Goal: Task Accomplishment & Management: Use online tool/utility

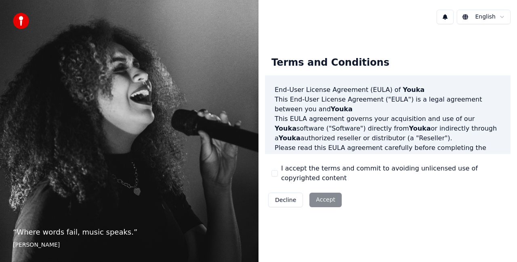
scroll to position [589, 0]
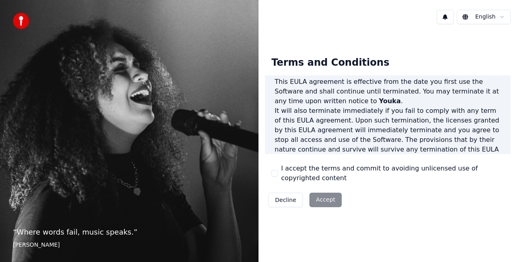
click at [323, 196] on div "Decline Accept" at bounding box center [305, 200] width 80 height 21
click at [320, 203] on div "Decline Accept" at bounding box center [305, 200] width 80 height 21
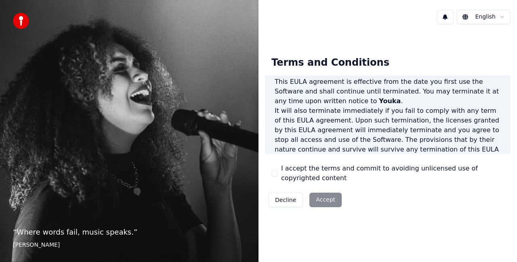
click at [277, 167] on div "I accept the terms and commit to avoiding unlicensed use of copyrighted content" at bounding box center [387, 173] width 232 height 19
click at [275, 174] on button "I accept the terms and commit to avoiding unlicensed use of copyrighted content" at bounding box center [274, 173] width 6 height 6
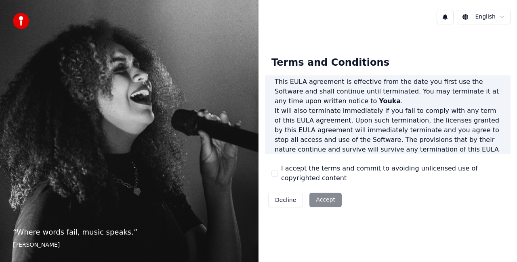
click at [275, 174] on button "I accept the terms and commit to avoiding unlicensed use of copyrighted content" at bounding box center [274, 173] width 6 height 6
click at [321, 197] on button "Accept" at bounding box center [325, 200] width 32 height 15
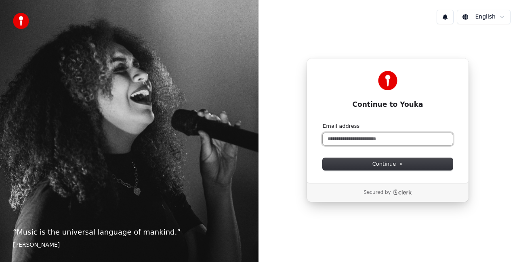
click at [388, 137] on input "Email address" at bounding box center [387, 139] width 130 height 12
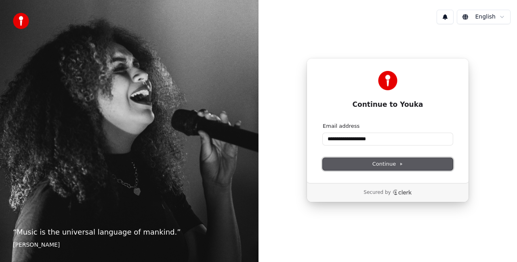
click at [391, 161] on span "Continue" at bounding box center [387, 164] width 31 height 7
type input "**********"
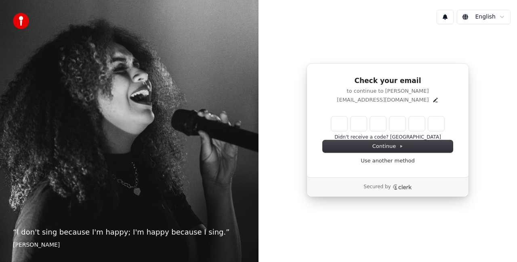
click at [338, 128] on input "Enter verification code" at bounding box center [387, 124] width 113 height 15
paste input "******"
type input "******"
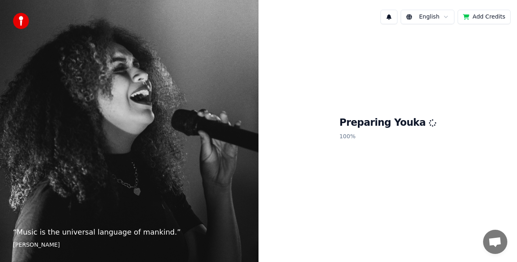
click at [486, 14] on button "Add Credits" at bounding box center [483, 17] width 53 height 15
click at [480, 16] on button "Add Credits" at bounding box center [483, 17] width 53 height 15
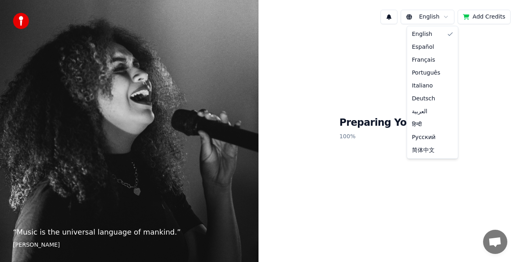
click at [447, 17] on html "“ Music is the universal language of mankind. ” Henry Wadsworth Longfellow Engl…" at bounding box center [258, 131] width 517 height 262
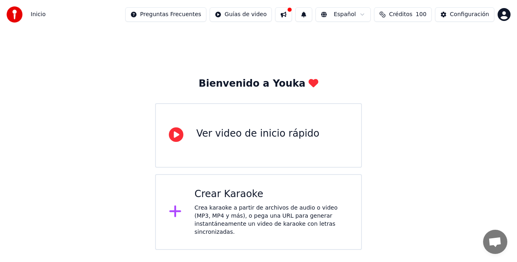
click at [265, 133] on div "Ver video de inicio rápido" at bounding box center [257, 134] width 123 height 13
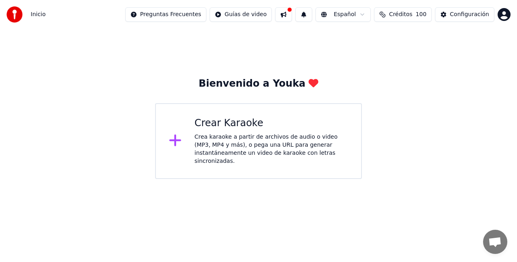
click at [233, 123] on div "Crear Karaoke" at bounding box center [272, 123] width 154 height 13
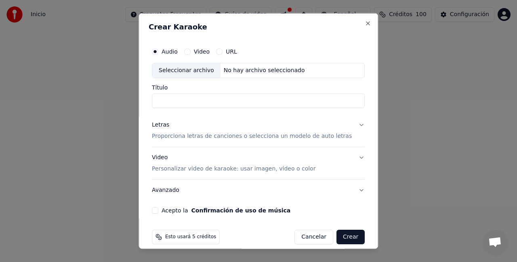
click at [206, 104] on input "Título" at bounding box center [258, 100] width 213 height 15
drag, startPoint x: 186, startPoint y: 100, endPoint x: 134, endPoint y: 107, distance: 52.2
click at [134, 107] on body "Inicio Preguntas Frecuentes Guías de video Español Créditos 100 Configuración B…" at bounding box center [258, 89] width 517 height 179
click at [188, 98] on input "**" at bounding box center [258, 100] width 213 height 15
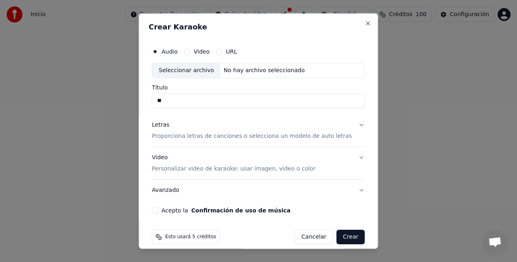
click at [177, 101] on input "**" at bounding box center [258, 100] width 213 height 15
drag, startPoint x: 177, startPoint y: 101, endPoint x: 139, endPoint y: -9, distance: 116.5
paste input "*"
drag, startPoint x: 166, startPoint y: 103, endPoint x: 159, endPoint y: 100, distance: 7.3
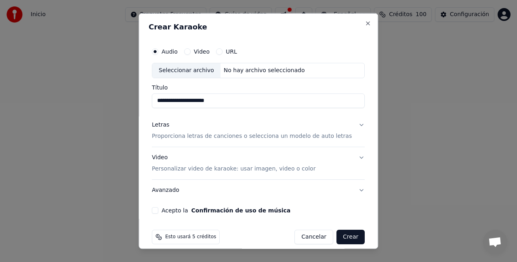
click at [159, 100] on input "**********" at bounding box center [258, 100] width 213 height 15
click at [241, 101] on input "**********" at bounding box center [258, 100] width 213 height 15
click at [207, 136] on p "Proporciona letras de canciones o selecciona un modelo de auto letras" at bounding box center [252, 136] width 200 height 8
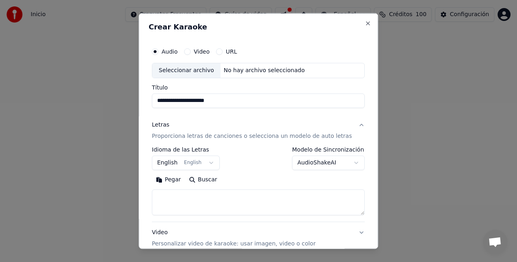
click at [213, 165] on body "**********" at bounding box center [258, 89] width 517 height 179
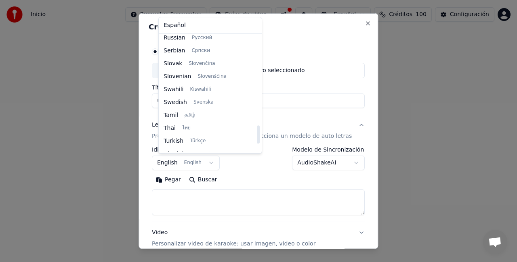
scroll to position [570, 0]
drag, startPoint x: 249, startPoint y: 54, endPoint x: 248, endPoint y: 133, distance: 79.5
click at [257, 133] on div at bounding box center [258, 135] width 3 height 18
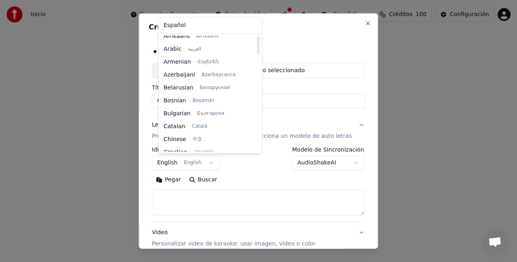
scroll to position [0, 0]
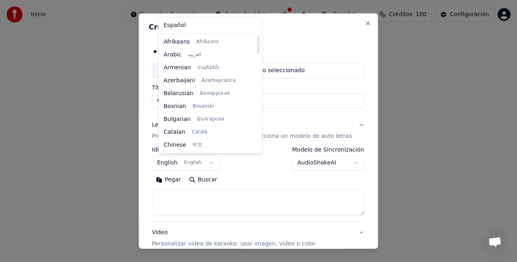
drag, startPoint x: 249, startPoint y: 132, endPoint x: 262, endPoint y: 30, distance: 102.6
click at [260, 36] on div at bounding box center [258, 45] width 3 height 18
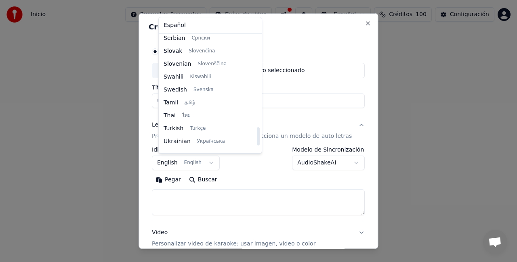
scroll to position [590, 0]
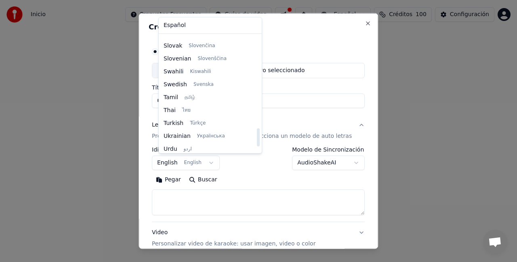
drag, startPoint x: 248, startPoint y: 41, endPoint x: 254, endPoint y: 134, distance: 92.6
click at [257, 134] on div at bounding box center [258, 137] width 3 height 18
click at [257, 133] on div at bounding box center [258, 137] width 3 height 18
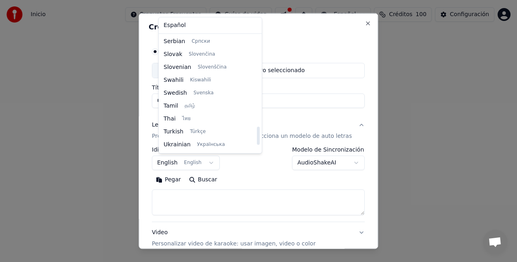
scroll to position [578, 0]
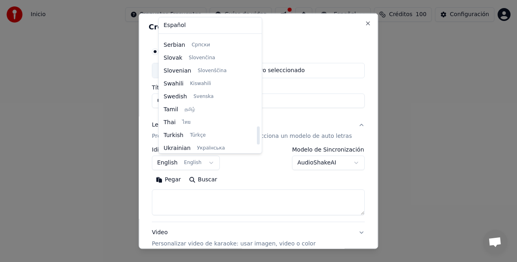
click at [257, 132] on div at bounding box center [258, 136] width 3 height 18
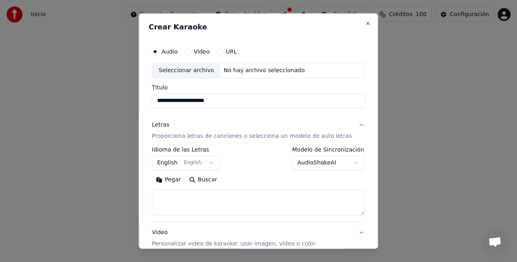
click at [253, 133] on body "**********" at bounding box center [258, 89] width 517 height 179
click at [163, 122] on div "Letras" at bounding box center [160, 125] width 17 height 8
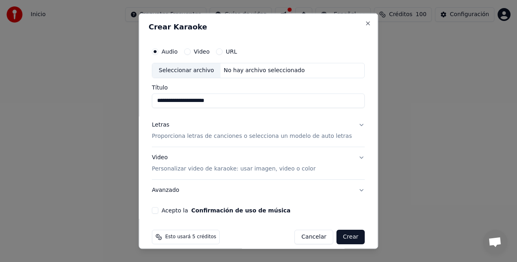
click at [167, 129] on div "Letras Proporciona letras de canciones o selecciona un modelo de auto letras" at bounding box center [252, 130] width 200 height 19
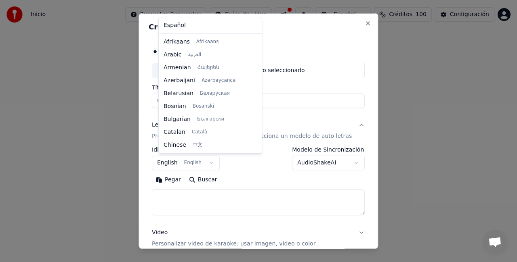
click at [213, 159] on body "**********" at bounding box center [258, 89] width 517 height 179
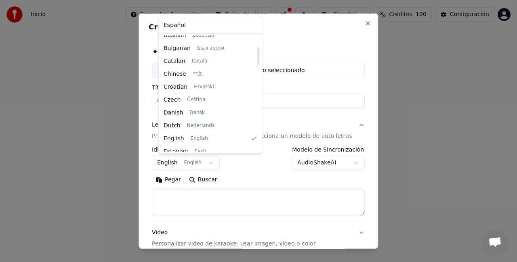
scroll to position [69, 0]
drag, startPoint x: 248, startPoint y: 51, endPoint x: 253, endPoint y: 52, distance: 5.3
click at [257, 52] on div at bounding box center [258, 56] width 3 height 18
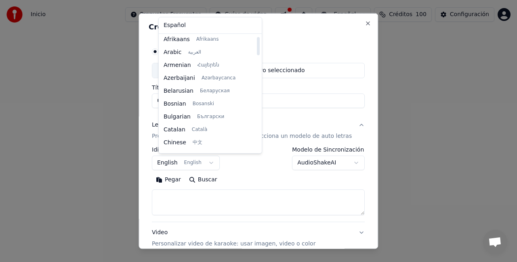
scroll to position [0, 0]
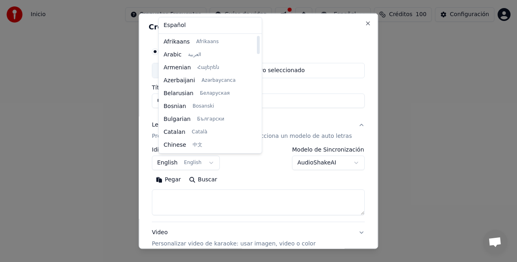
drag, startPoint x: 247, startPoint y: 59, endPoint x: 249, endPoint y: 41, distance: 17.9
click at [257, 41] on div at bounding box center [258, 45] width 3 height 18
click at [257, 40] on div at bounding box center [258, 45] width 3 height 18
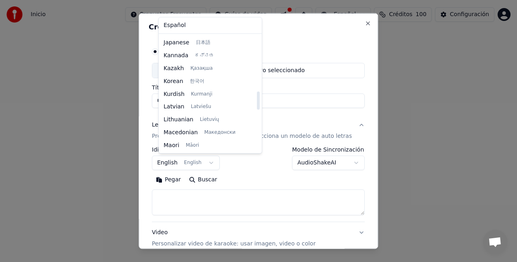
scroll to position [358, 0]
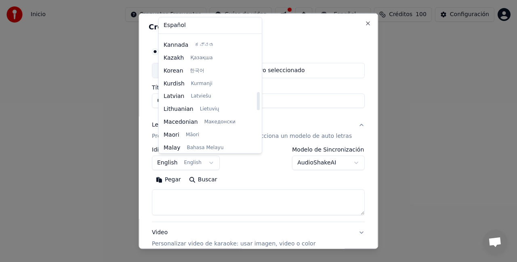
drag, startPoint x: 248, startPoint y: 42, endPoint x: 249, endPoint y: 98, distance: 56.1
click at [257, 98] on div at bounding box center [258, 101] width 3 height 18
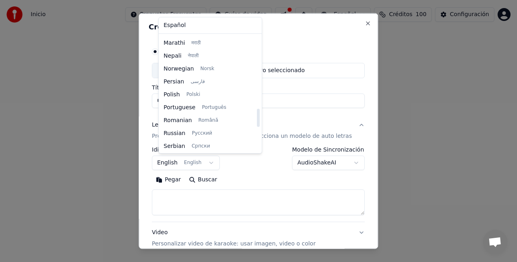
scroll to position [492, 0]
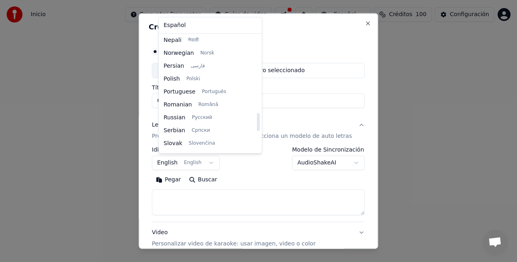
drag, startPoint x: 249, startPoint y: 94, endPoint x: 250, endPoint y: 115, distance: 21.0
click at [257, 115] on div at bounding box center [258, 122] width 3 height 18
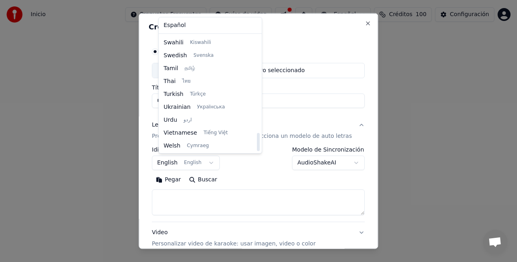
scroll to position [620, 0]
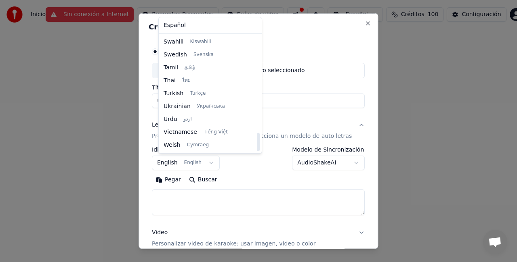
drag, startPoint x: 247, startPoint y: 122, endPoint x: 249, endPoint y: 150, distance: 28.4
click at [257, 150] on div at bounding box center [258, 142] width 3 height 18
click at [257, 139] on div at bounding box center [258, 142] width 3 height 18
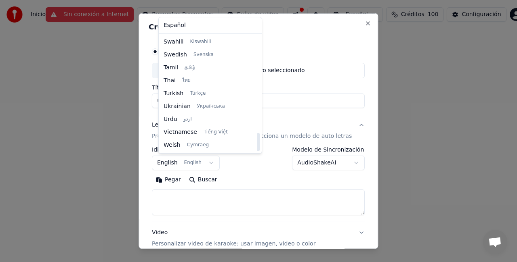
click at [257, 140] on div at bounding box center [258, 142] width 3 height 18
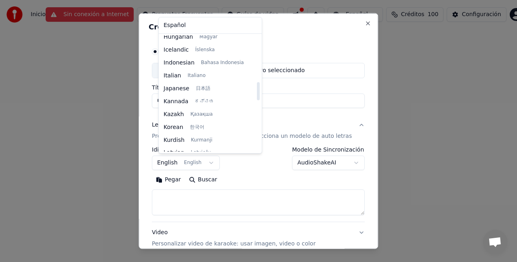
scroll to position [293, 0]
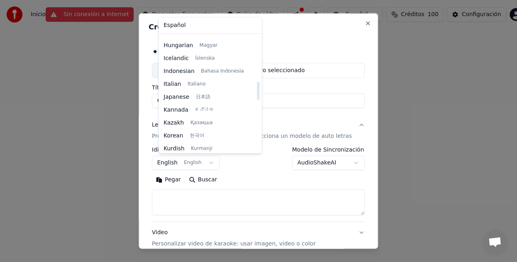
drag, startPoint x: 248, startPoint y: 140, endPoint x: 249, endPoint y: 88, distance: 51.3
click at [257, 88] on div at bounding box center [258, 91] width 3 height 18
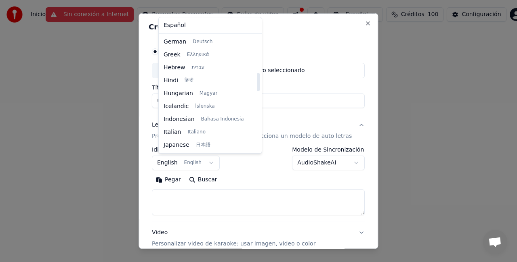
scroll to position [237, 0]
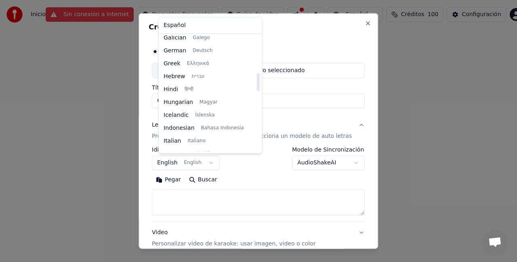
drag, startPoint x: 249, startPoint y: 84, endPoint x: 250, endPoint y: 75, distance: 8.9
click at [257, 75] on div at bounding box center [258, 82] width 3 height 18
drag, startPoint x: 250, startPoint y: 75, endPoint x: 252, endPoint y: 86, distance: 11.4
click at [252, 86] on div "Español Afrikaans Afrikaans Arabic العربية Armenian Հայերեն Azerbaijani Azərbay…" at bounding box center [210, 85] width 104 height 137
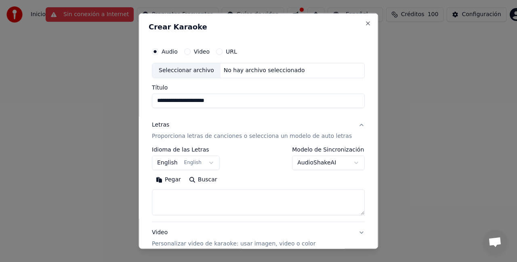
click at [262, 163] on body "**********" at bounding box center [258, 89] width 517 height 179
click at [199, 65] on div "Seleccionar archivo" at bounding box center [186, 70] width 68 height 15
type input "**********"
click at [195, 149] on label "Idioma de las Letras" at bounding box center [186, 150] width 68 height 6
click at [194, 134] on p "Proporciona letras de canciones o selecciona un modelo de auto letras" at bounding box center [252, 136] width 200 height 8
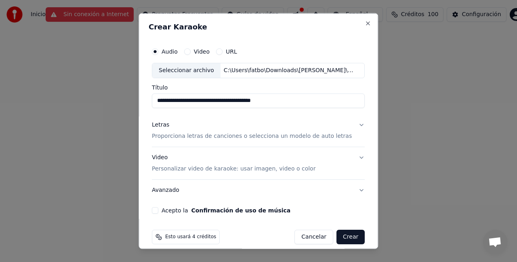
click at [166, 124] on div "Letras" at bounding box center [160, 125] width 17 height 8
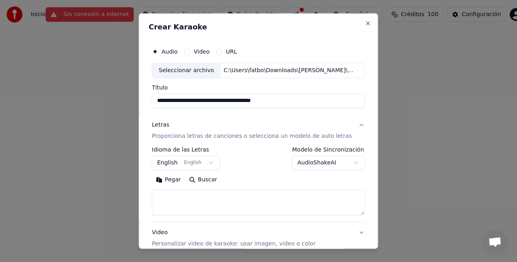
click at [193, 201] on textarea at bounding box center [258, 202] width 213 height 26
paste textarea "**********"
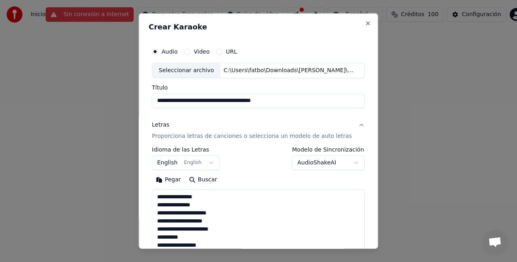
scroll to position [308, 0]
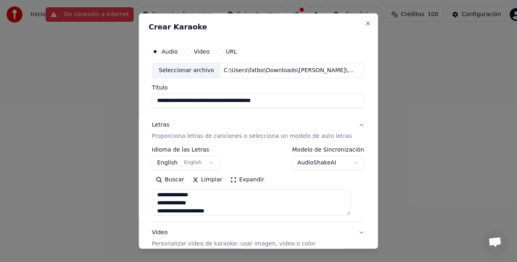
type textarea "**********"
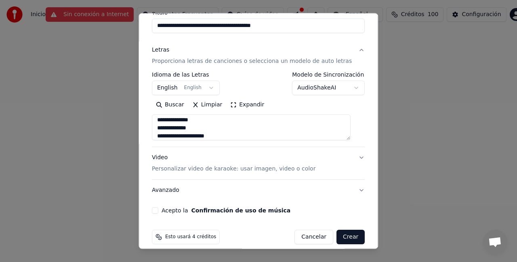
scroll to position [82, 0]
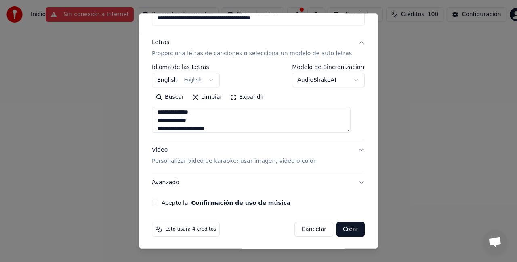
click at [223, 161] on p "Personalizar video de karaoke: usar imagen, video o color" at bounding box center [233, 161] width 163 height 8
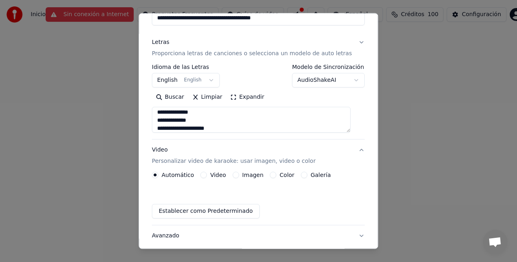
scroll to position [61, 0]
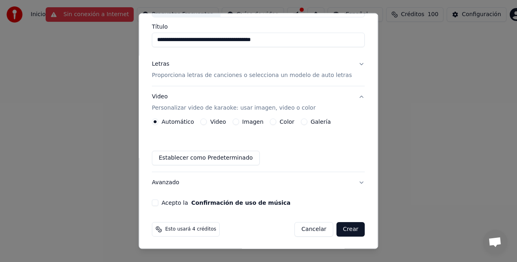
click at [284, 121] on label "Color" at bounding box center [287, 122] width 15 height 6
click at [276, 121] on button "Color" at bounding box center [273, 122] width 6 height 6
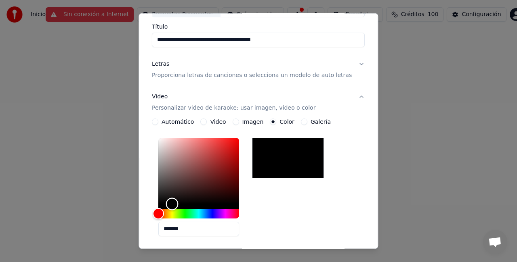
drag, startPoint x: 218, startPoint y: 168, endPoint x: 176, endPoint y: 215, distance: 63.1
click at [176, 215] on div at bounding box center [198, 178] width 81 height 81
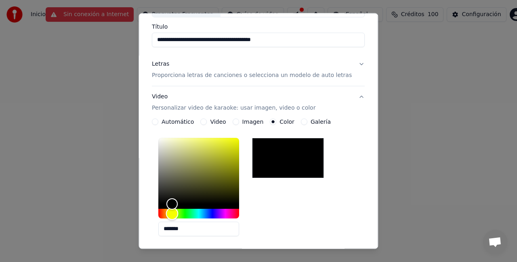
click at [176, 215] on div "Hue" at bounding box center [198, 214] width 81 height 10
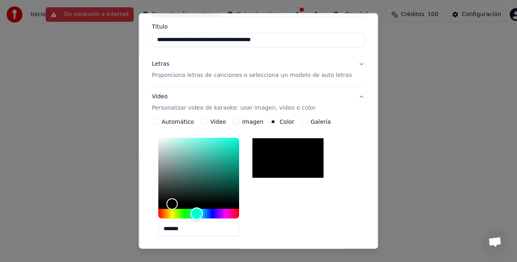
drag, startPoint x: 176, startPoint y: 215, endPoint x: 201, endPoint y: 137, distance: 81.7
click at [201, 137] on div "*******" at bounding box center [205, 189] width 94 height 108
click at [224, 140] on div "Color" at bounding box center [198, 171] width 81 height 66
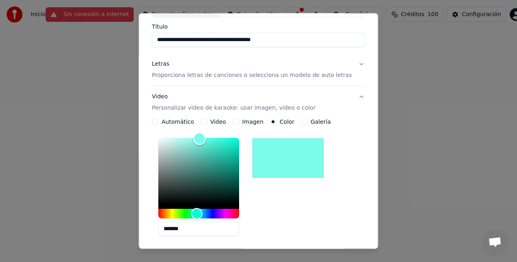
drag, startPoint x: 224, startPoint y: 140, endPoint x: 203, endPoint y: 137, distance: 20.4
click at [203, 137] on div "Color" at bounding box center [199, 139] width 13 height 13
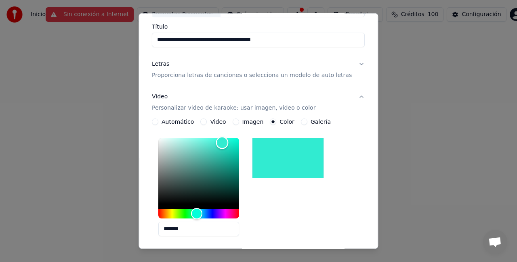
click at [226, 142] on div "Color" at bounding box center [198, 171] width 81 height 66
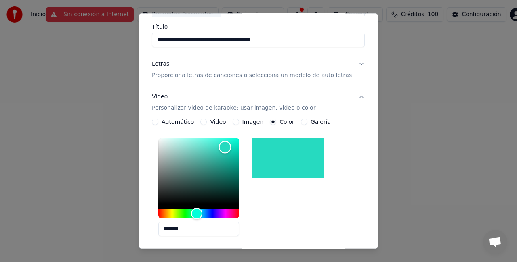
drag, startPoint x: 226, startPoint y: 142, endPoint x: 229, endPoint y: 147, distance: 5.3
click at [229, 147] on div "Color" at bounding box center [225, 148] width 13 height 13
click at [220, 216] on div "Hue" at bounding box center [198, 214] width 81 height 10
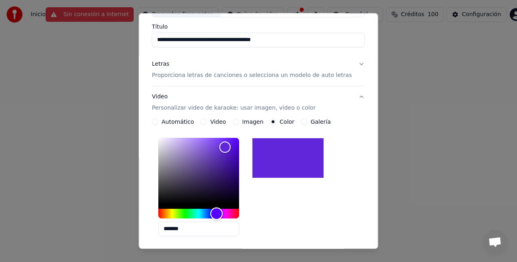
click at [208, 209] on div "Hue" at bounding box center [198, 214] width 81 height 10
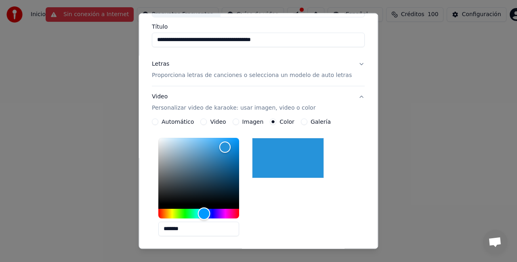
click at [208, 209] on div "Hue" at bounding box center [204, 214] width 13 height 13
drag, startPoint x: 225, startPoint y: 138, endPoint x: 215, endPoint y: 139, distance: 9.7
click at [215, 139] on div "Color" at bounding box center [198, 171] width 81 height 66
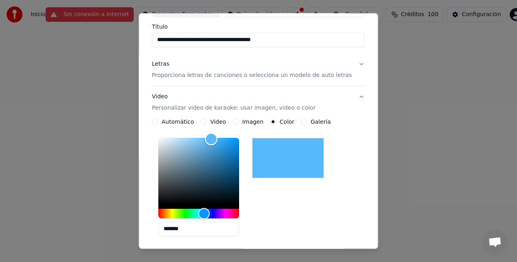
type input "*******"
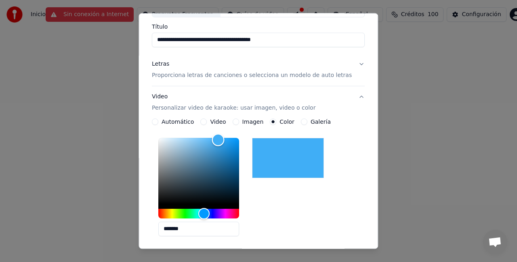
click at [222, 140] on div "Color" at bounding box center [198, 171] width 81 height 66
click at [317, 121] on label "Galería" at bounding box center [320, 122] width 20 height 6
click at [307, 121] on button "Galería" at bounding box center [304, 122] width 6 height 6
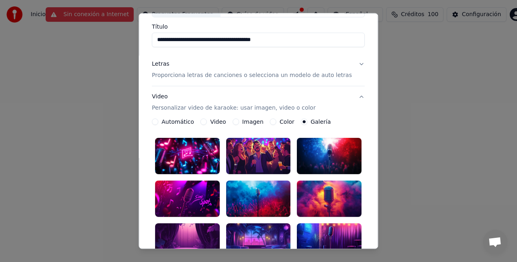
click at [317, 121] on label "Galería" at bounding box center [320, 122] width 20 height 6
click at [307, 121] on button "Galería" at bounding box center [304, 122] width 6 height 6
click at [317, 121] on label "Galería" at bounding box center [320, 122] width 20 height 6
click at [307, 121] on button "Galería" at bounding box center [304, 122] width 6 height 6
click at [254, 119] on label "Imagen" at bounding box center [252, 122] width 21 height 6
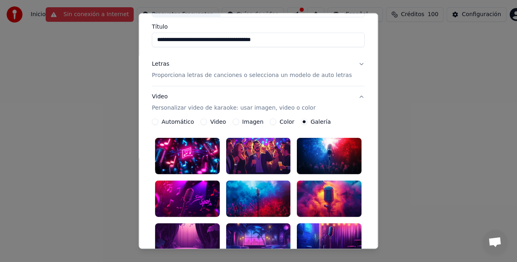
click at [239, 119] on button "Imagen" at bounding box center [235, 122] width 6 height 6
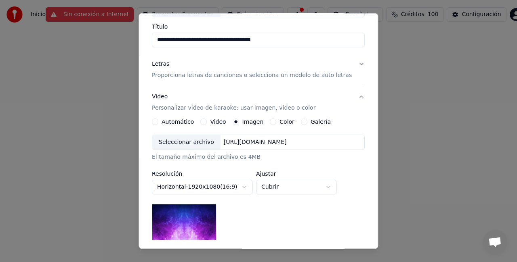
click at [254, 119] on label "Imagen" at bounding box center [252, 122] width 21 height 6
click at [239, 119] on button "Imagen" at bounding box center [235, 122] width 6 height 6
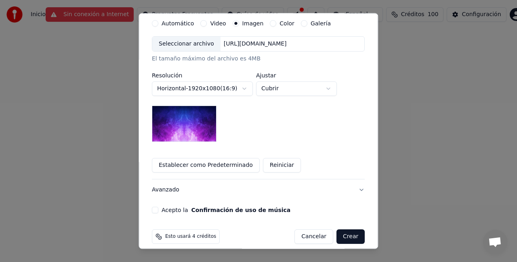
scroll to position [166, 0]
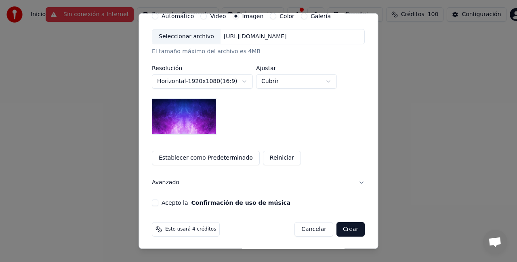
click at [158, 202] on button "Acepto la Confirmación de uso de música" at bounding box center [155, 203] width 6 height 6
click at [338, 231] on button "Crear" at bounding box center [350, 229] width 28 height 15
click at [342, 226] on button "Crear" at bounding box center [350, 229] width 28 height 15
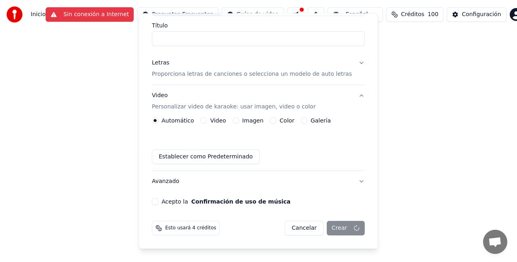
scroll to position [61, 0]
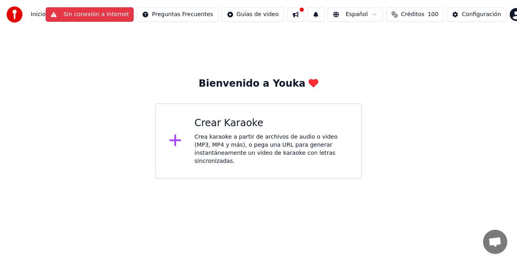
click at [94, 16] on button "Sin conexión a Internet" at bounding box center [90, 14] width 88 height 15
click at [103, 14] on button "Sin conexión a Internet" at bounding box center [90, 14] width 88 height 15
click at [98, 13] on button "Sin conexión a Internet" at bounding box center [90, 14] width 88 height 15
click at [436, 62] on div "Bienvenido a Youka Crear Karaoke Crea karaoke a partir de archivos de audio o v…" at bounding box center [258, 104] width 517 height 150
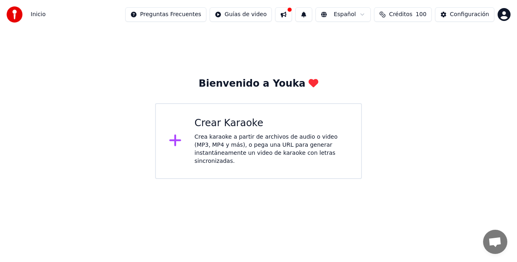
click at [215, 128] on div "Crear Karaoke" at bounding box center [272, 123] width 154 height 13
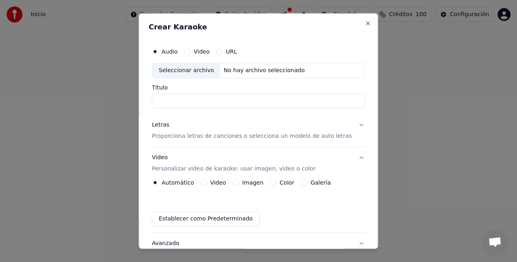
click at [208, 52] on label "Video" at bounding box center [202, 52] width 16 height 6
click at [190, 52] on button "Video" at bounding box center [187, 51] width 6 height 6
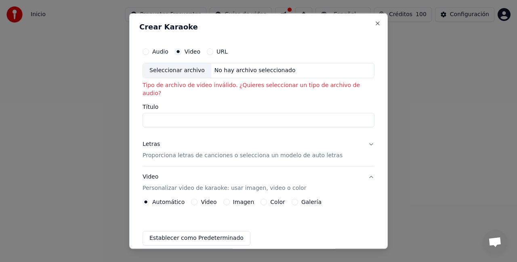
click at [168, 50] on label "Audio" at bounding box center [160, 52] width 16 height 6
click at [149, 50] on button "Audio" at bounding box center [145, 51] width 6 height 6
click at [186, 67] on div "Seleccionar archivo" at bounding box center [177, 70] width 68 height 15
type input "**********"
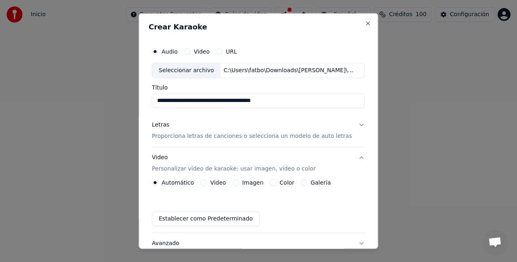
click at [190, 136] on p "Proporciona letras de canciones o selecciona un modelo de auto letras" at bounding box center [252, 136] width 200 height 8
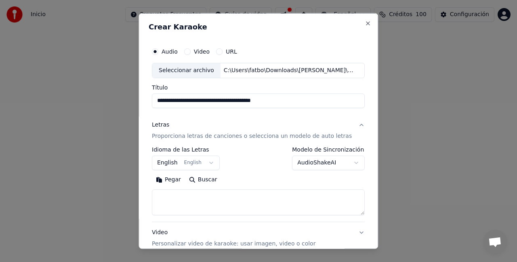
drag, startPoint x: 197, startPoint y: 201, endPoint x: 202, endPoint y: 193, distance: 9.4
click at [202, 193] on textarea at bounding box center [258, 202] width 213 height 26
paste textarea "**********"
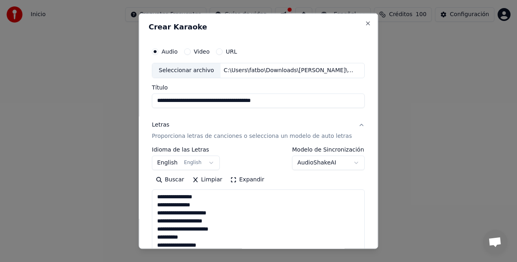
scroll to position [308, 0]
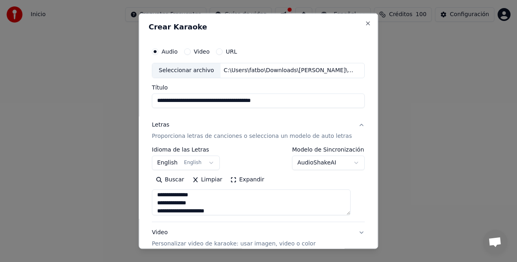
type textarea "**********"
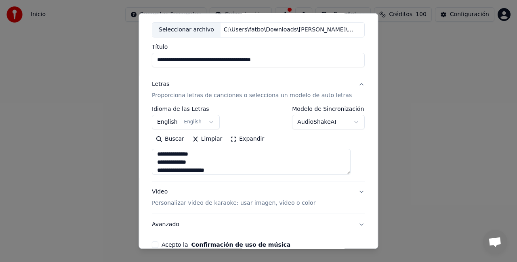
scroll to position [82, 0]
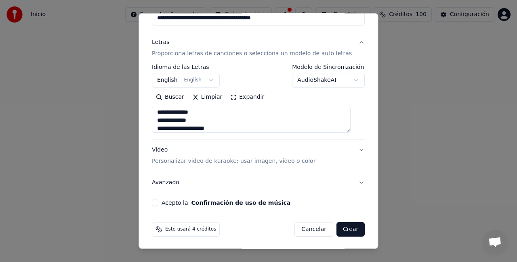
click at [158, 203] on button "Acepto la Confirmación de uso de música" at bounding box center [155, 203] width 6 height 6
click at [339, 228] on button "Crear" at bounding box center [350, 229] width 28 height 15
select select "**"
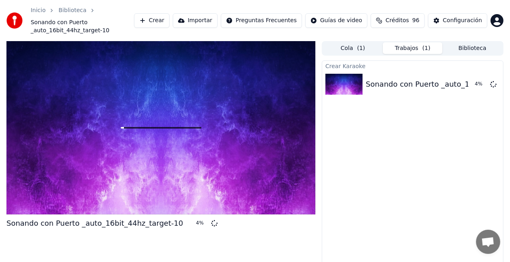
click at [128, 156] on div at bounding box center [160, 128] width 309 height 174
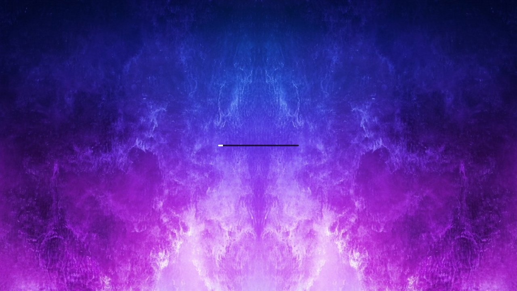
click at [300, 100] on div at bounding box center [258, 145] width 517 height 291
click at [421, 65] on div at bounding box center [258, 145] width 517 height 291
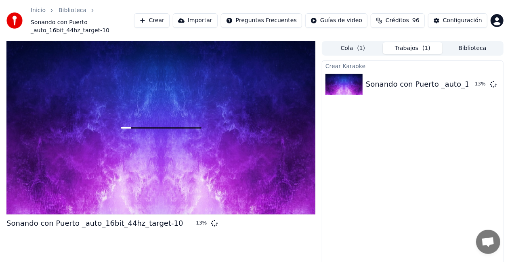
drag, startPoint x: 411, startPoint y: 142, endPoint x: 387, endPoint y: 108, distance: 42.0
click at [387, 108] on div "Crear Karaoke Sonando con Puerto _auto_16bit_44hz_target-10 13 %" at bounding box center [413, 172] width 182 height 223
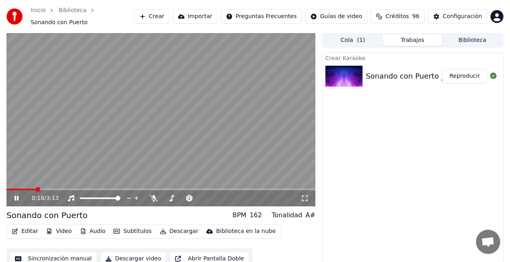
click at [32, 226] on button "Editar" at bounding box center [24, 231] width 33 height 11
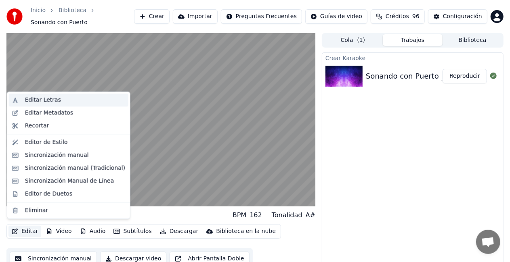
click at [41, 98] on div "Editar Letras" at bounding box center [43, 100] width 36 height 8
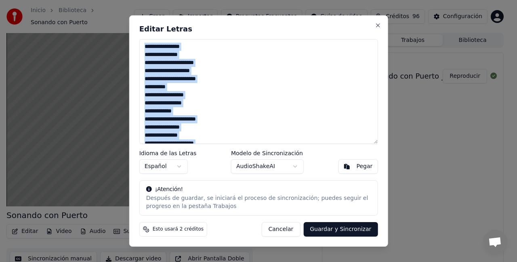
drag, startPoint x: 266, startPoint y: 37, endPoint x: 275, endPoint y: 29, distance: 11.5
click at [275, 29] on div "**********" at bounding box center [258, 131] width 259 height 232
click at [275, 29] on h2 "Editar Letras" at bounding box center [258, 28] width 239 height 7
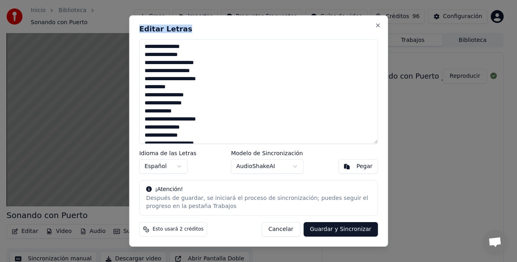
drag, startPoint x: 316, startPoint y: 25, endPoint x: 418, endPoint y: 45, distance: 104.1
click at [418, 45] on body "Inicio Biblioteca Sonando con Puerto Crear Importar Preguntas Frecuentes Guías …" at bounding box center [255, 131] width 510 height 262
click at [144, 47] on textarea "**********" at bounding box center [258, 91] width 239 height 105
click at [288, 228] on button "Cancelar" at bounding box center [281, 229] width 39 height 15
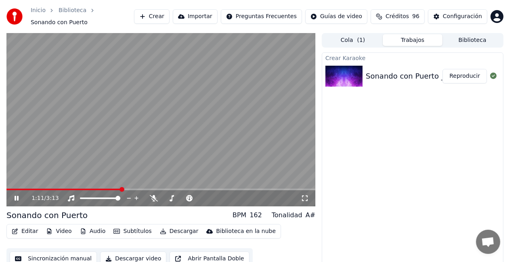
click at [32, 184] on video at bounding box center [160, 120] width 309 height 174
click at [54, 187] on span at bounding box center [56, 189] width 5 height 5
drag, startPoint x: 16, startPoint y: 195, endPoint x: 0, endPoint y: 191, distance: 15.7
click at [0, 191] on div "0:30 / 3:13 Sonando con Puerto BPM 162 Tonalidad A# Editar Video Audio Subtítul…" at bounding box center [255, 154] width 510 height 243
click at [15, 196] on icon at bounding box center [16, 199] width 5 height 6
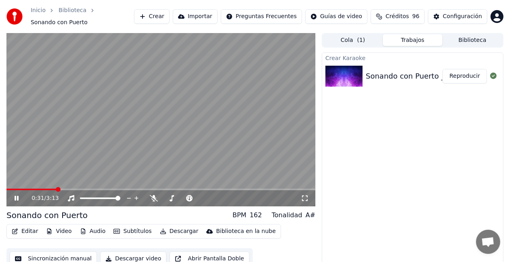
click at [15, 196] on icon at bounding box center [17, 198] width 4 height 5
click at [6, 187] on span at bounding box center [8, 189] width 5 height 5
click at [19, 196] on icon at bounding box center [16, 199] width 5 height 6
click at [19, 196] on icon at bounding box center [17, 198] width 4 height 5
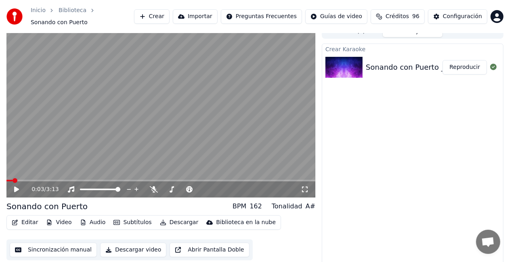
click at [46, 243] on button "Sincronización manual" at bounding box center [53, 250] width 87 height 15
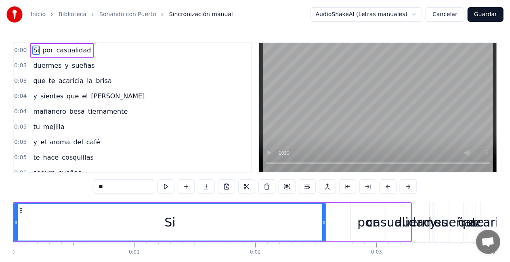
click at [22, 44] on div "0:00 Si por casualidad" at bounding box center [132, 50] width 237 height 15
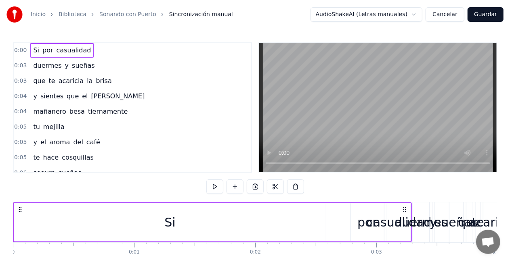
click at [25, 48] on div "0:00 Si por casualidad" at bounding box center [132, 50] width 237 height 15
click at [157, 208] on div "Si" at bounding box center [170, 222] width 312 height 38
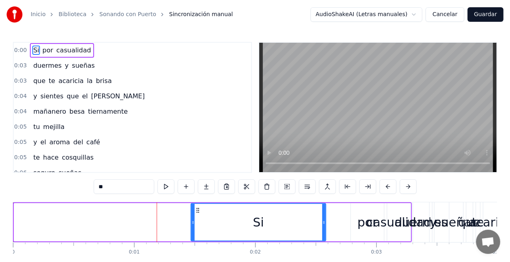
drag, startPoint x: 16, startPoint y: 220, endPoint x: 193, endPoint y: 248, distance: 179.0
click at [193, 248] on div "Si por casualidad duermes y sueñas que te acaricia la brisa y sientes que el [P…" at bounding box center [255, 232] width 484 height 61
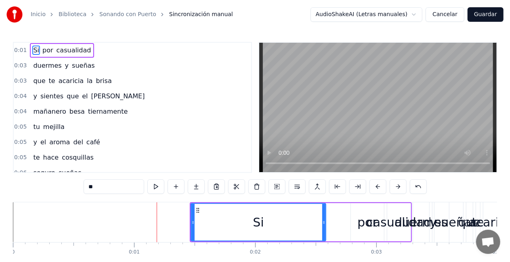
drag, startPoint x: 193, startPoint y: 248, endPoint x: 253, endPoint y: 251, distance: 59.8
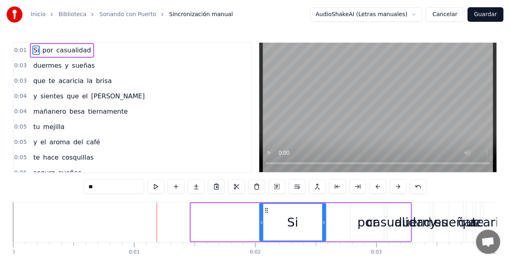
drag, startPoint x: 193, startPoint y: 222, endPoint x: 264, endPoint y: 228, distance: 71.3
click at [263, 228] on div at bounding box center [261, 222] width 3 height 37
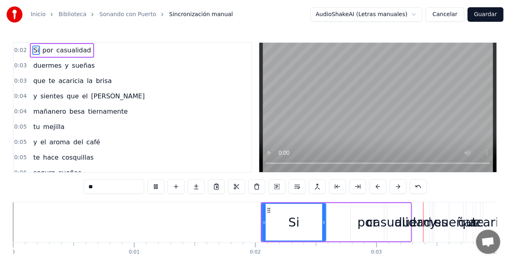
click at [278, 176] on div "0:02 Si por casualidad 0:03 duermes y sueñas 0:03 que te acaricia la brisa 0:04…" at bounding box center [255, 163] width 484 height 242
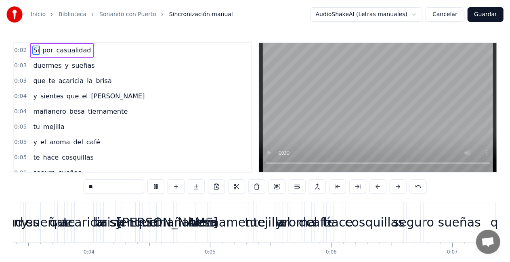
scroll to position [0, 414]
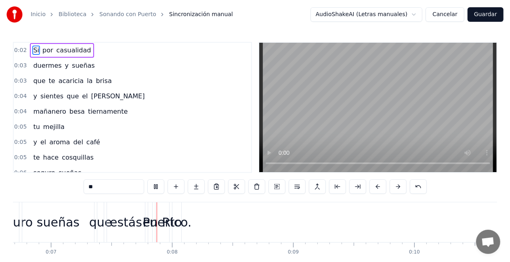
scroll to position [0, 832]
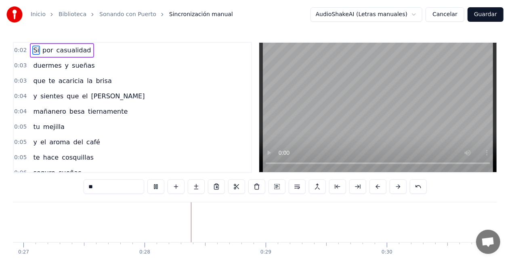
scroll to position [0, 3332]
drag, startPoint x: 46, startPoint y: 52, endPoint x: 46, endPoint y: 72, distance: 20.2
click at [46, 72] on div "0:02 Si por casualidad 0:03 duermes y sueñas 0:03 que te acaricia la brisa 0:04…" at bounding box center [132, 107] width 239 height 131
click at [24, 44] on div "0:02 Si por casualidad" at bounding box center [132, 50] width 237 height 15
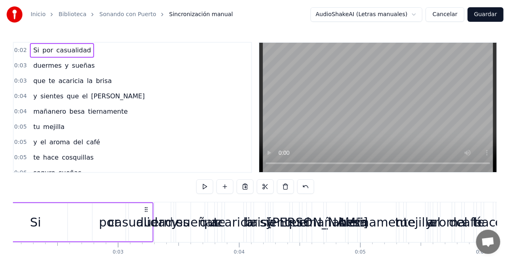
scroll to position [0, 207]
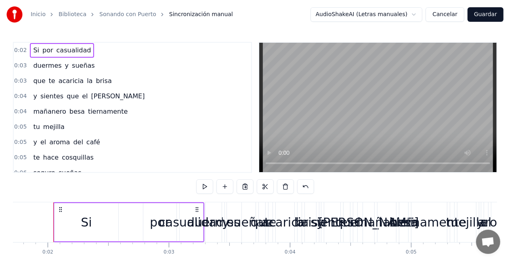
click at [25, 52] on div "0:02 Si por casualidad" at bounding box center [132, 50] width 237 height 15
drag, startPoint x: 32, startPoint y: 47, endPoint x: 69, endPoint y: 66, distance: 41.0
click at [69, 66] on div "0:02 Si por casualidad 0:03 duermes y sueñas 0:03 que te acaricia la brisa 0:04…" at bounding box center [132, 107] width 239 height 131
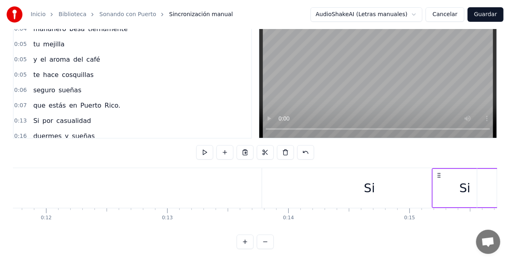
scroll to position [0, 1426]
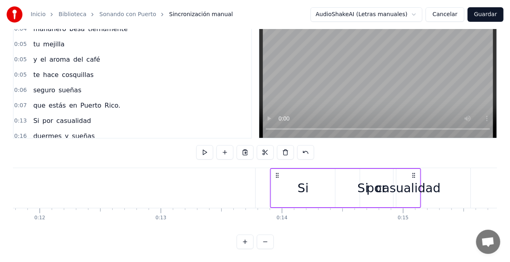
drag, startPoint x: 61, startPoint y: 206, endPoint x: 268, endPoint y: 184, distance: 208.2
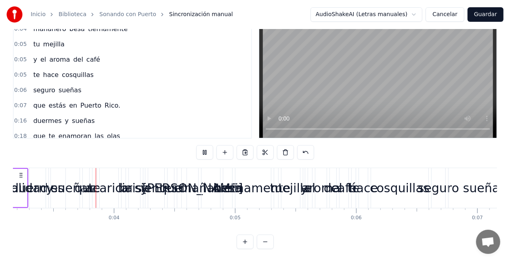
scroll to position [0, 382]
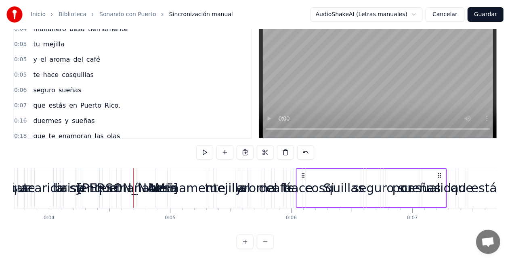
drag, startPoint x: 19, startPoint y: 166, endPoint x: 437, endPoint y: 185, distance: 417.7
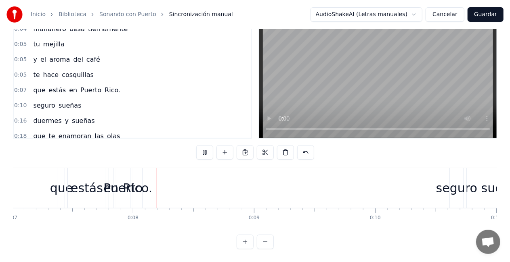
scroll to position [0, 872]
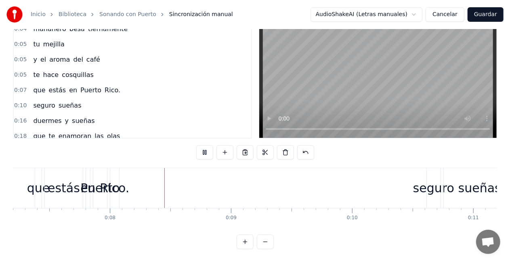
drag, startPoint x: 350, startPoint y: 67, endPoint x: 338, endPoint y: 69, distance: 12.2
click at [338, 69] on video at bounding box center [377, 73] width 237 height 130
